Goal: Task Accomplishment & Management: Manage account settings

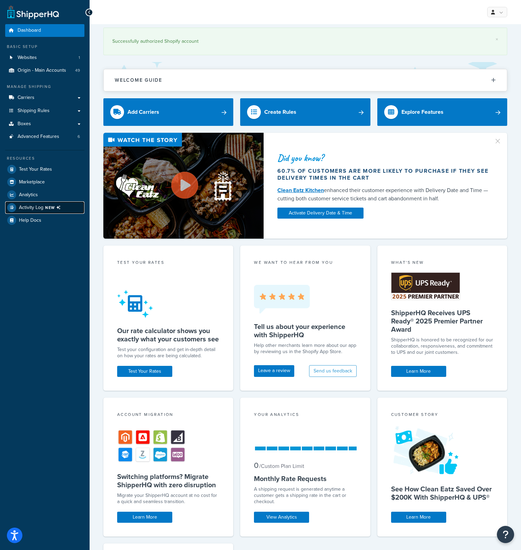
click at [37, 205] on span "Activity Log NEW" at bounding box center [41, 207] width 44 height 9
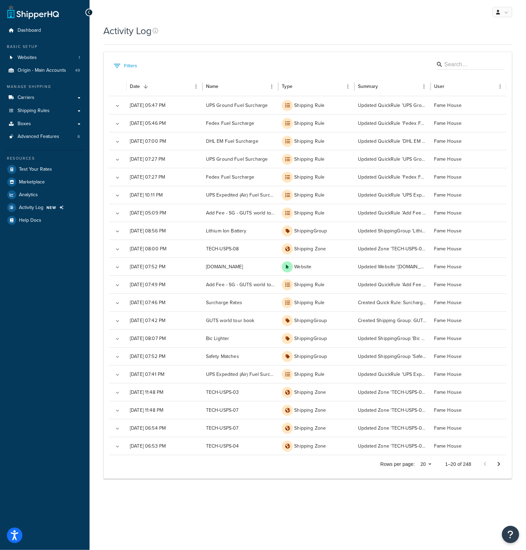
click at [82, 518] on div "Dashboard Basic Setup Websites 1 Origin - Main Accounts 49 Manage Shipping Carr…" at bounding box center [45, 275] width 90 height 550
click at [506, 13] on link at bounding box center [503, 12] width 20 height 10
click at [470, 79] on span "Logout" at bounding box center [470, 81] width 13 height 7
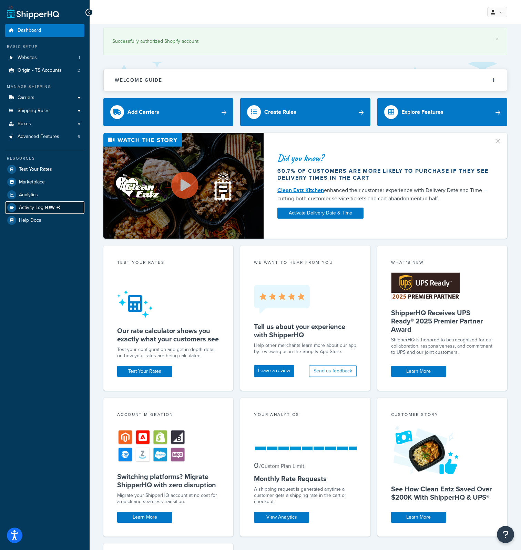
click at [50, 210] on span "Activity Log NEW" at bounding box center [41, 207] width 44 height 9
